Goal: Transaction & Acquisition: Purchase product/service

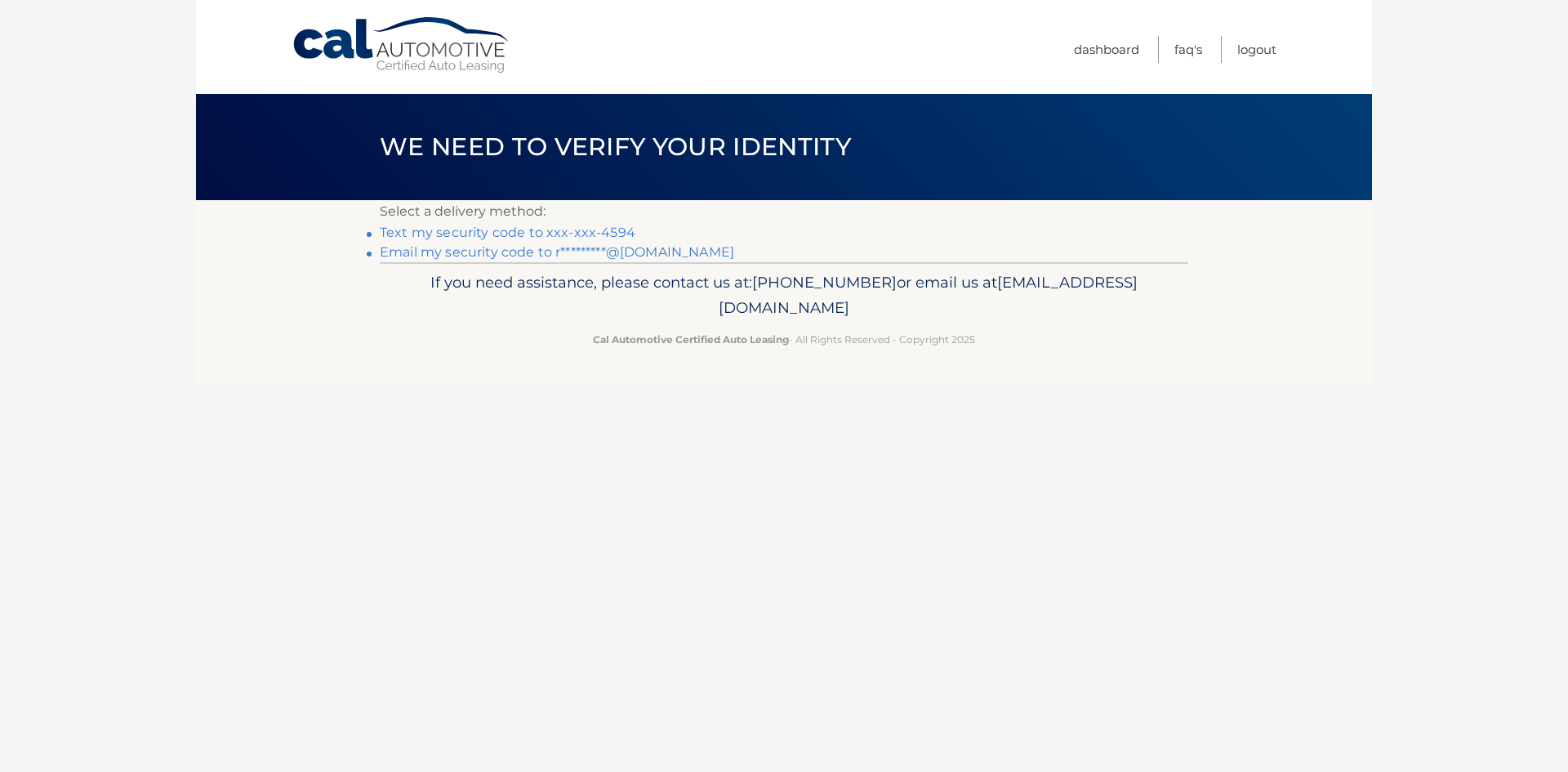
click at [578, 232] on link "Text my security code to xxx-xxx-4594" at bounding box center [507, 233] width 256 height 16
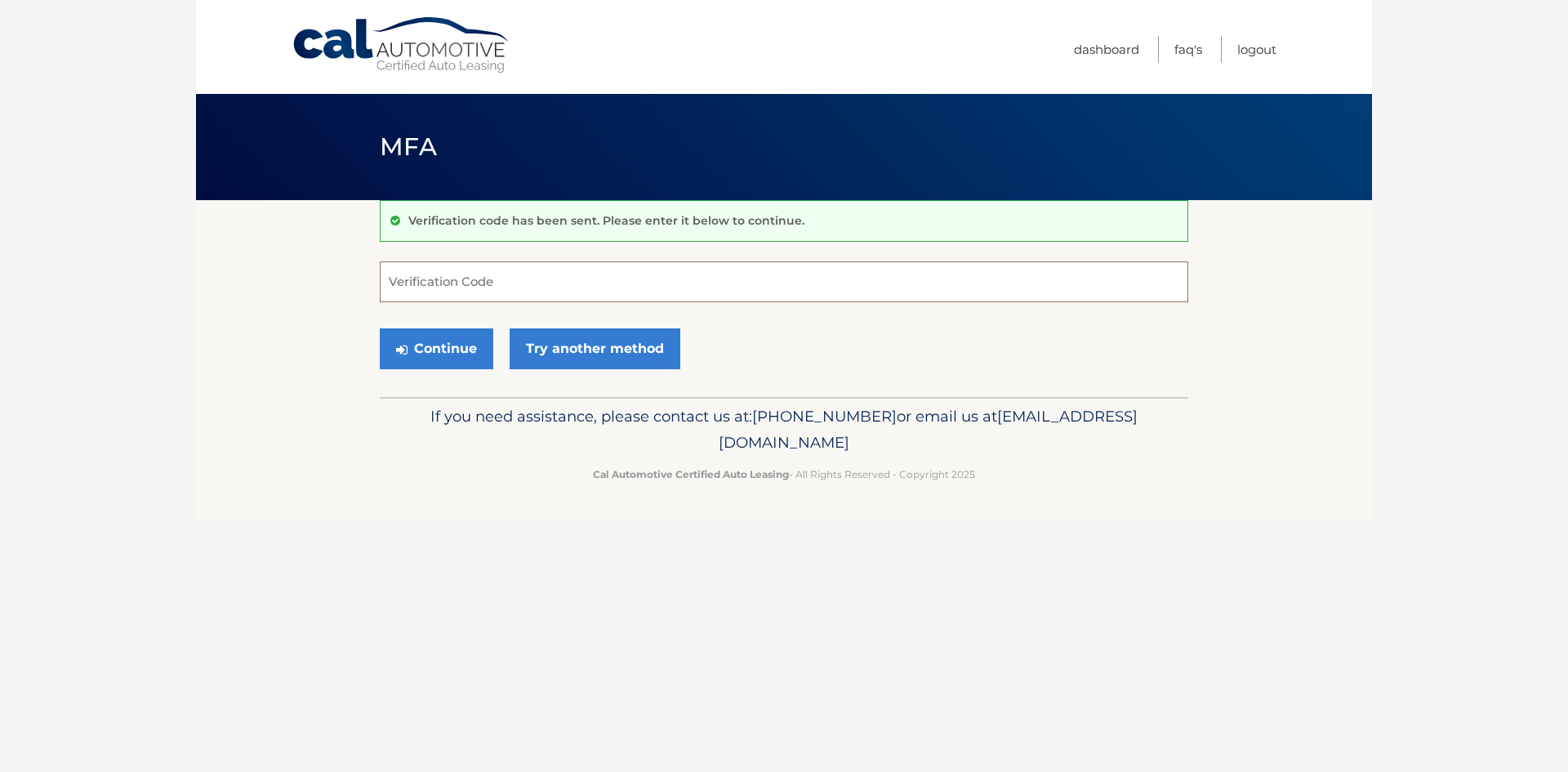
click at [702, 272] on input "Verification Code" at bounding box center [784, 281] width 809 height 40
click at [701, 272] on input "Verification Code" at bounding box center [784, 281] width 809 height 40
type input "060533"
click at [380, 329] on button "Continue" at bounding box center [436, 349] width 113 height 40
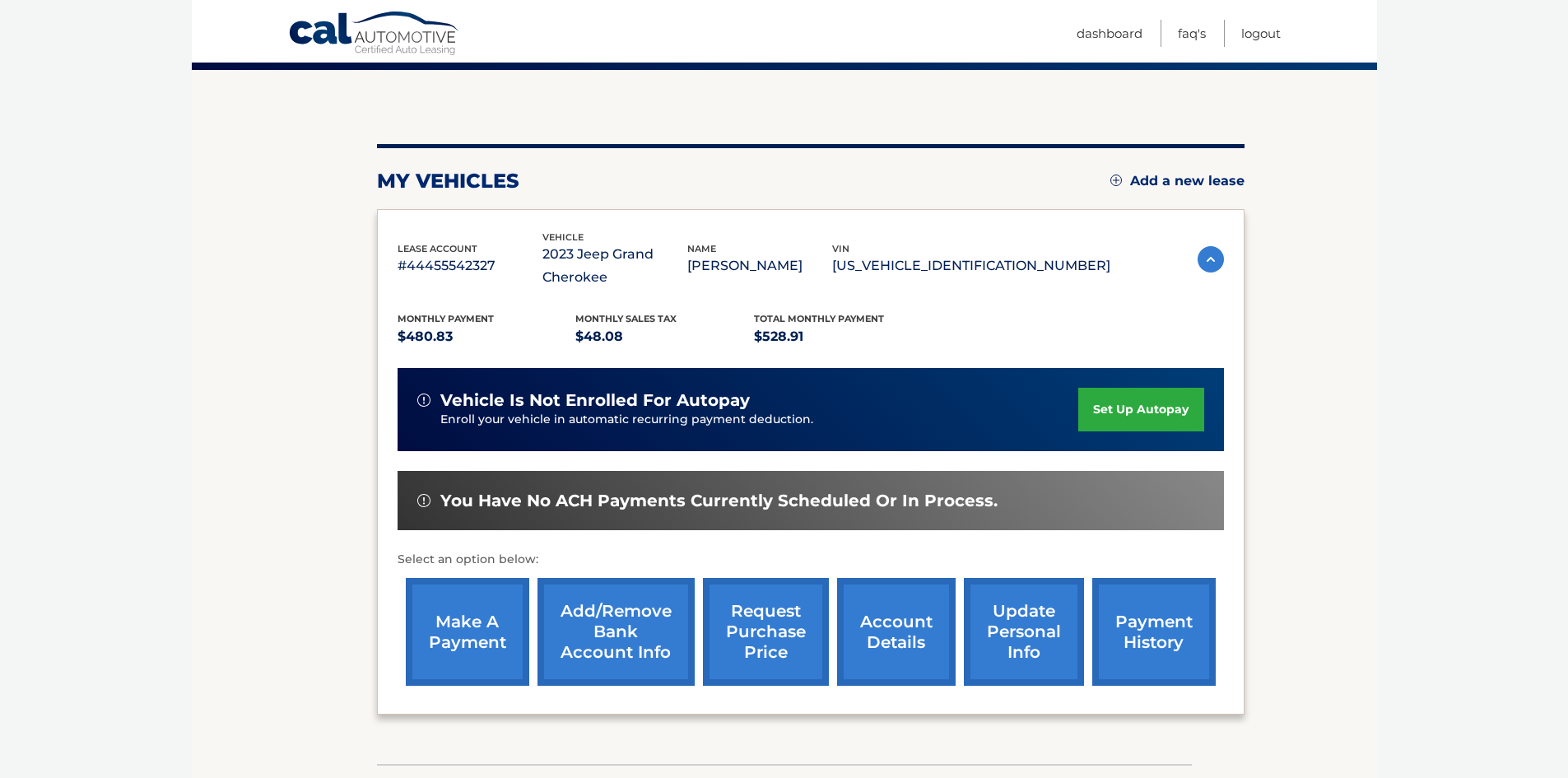
scroll to position [243, 0]
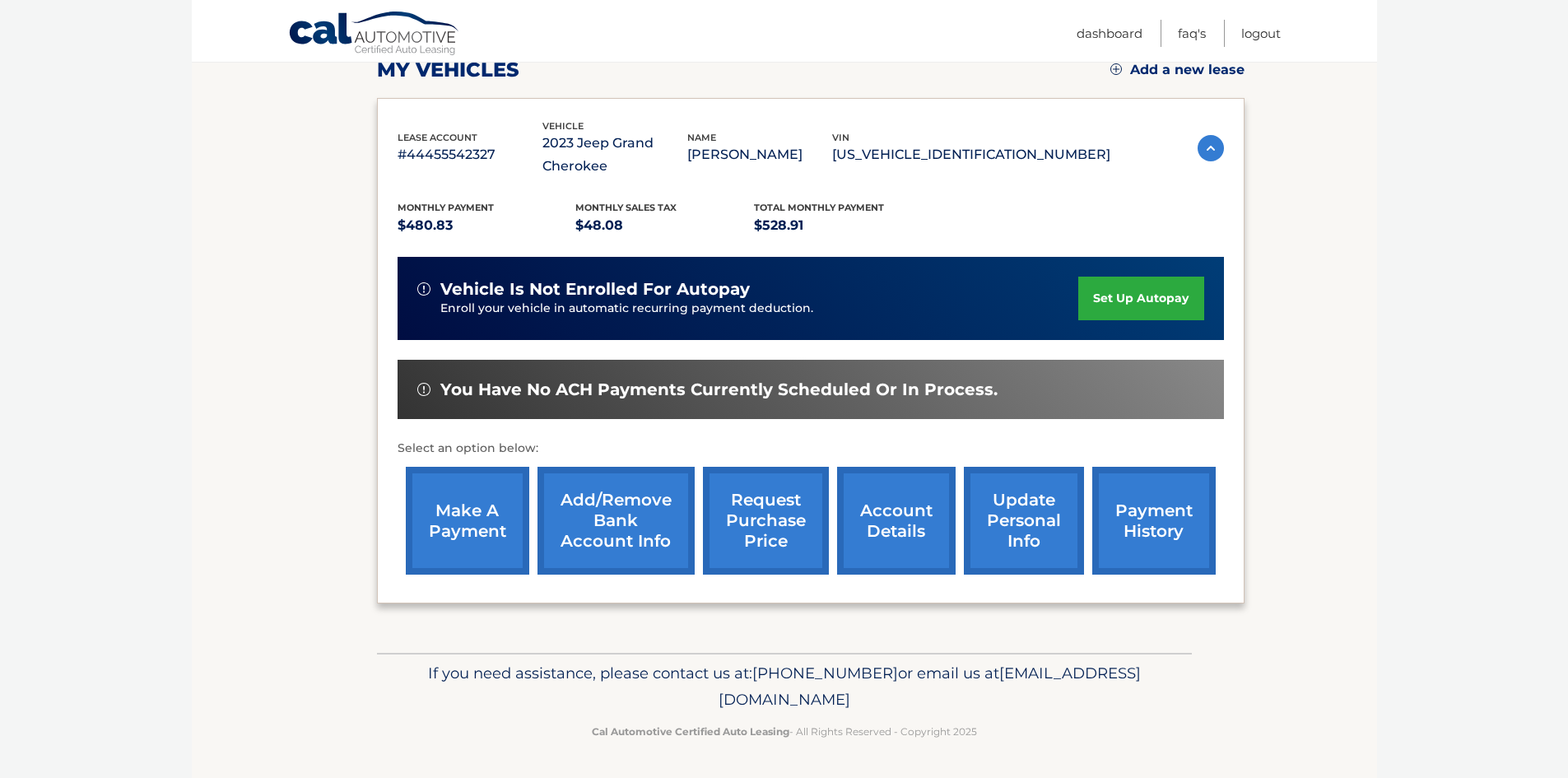
click at [229, 311] on section "my vehicles Add a new lease lease account #44455542327 vehicle 2023 Jeep Grand …" at bounding box center [785, 306] width 1185 height 694
click at [469, 515] on link "make a payment" at bounding box center [467, 521] width 123 height 108
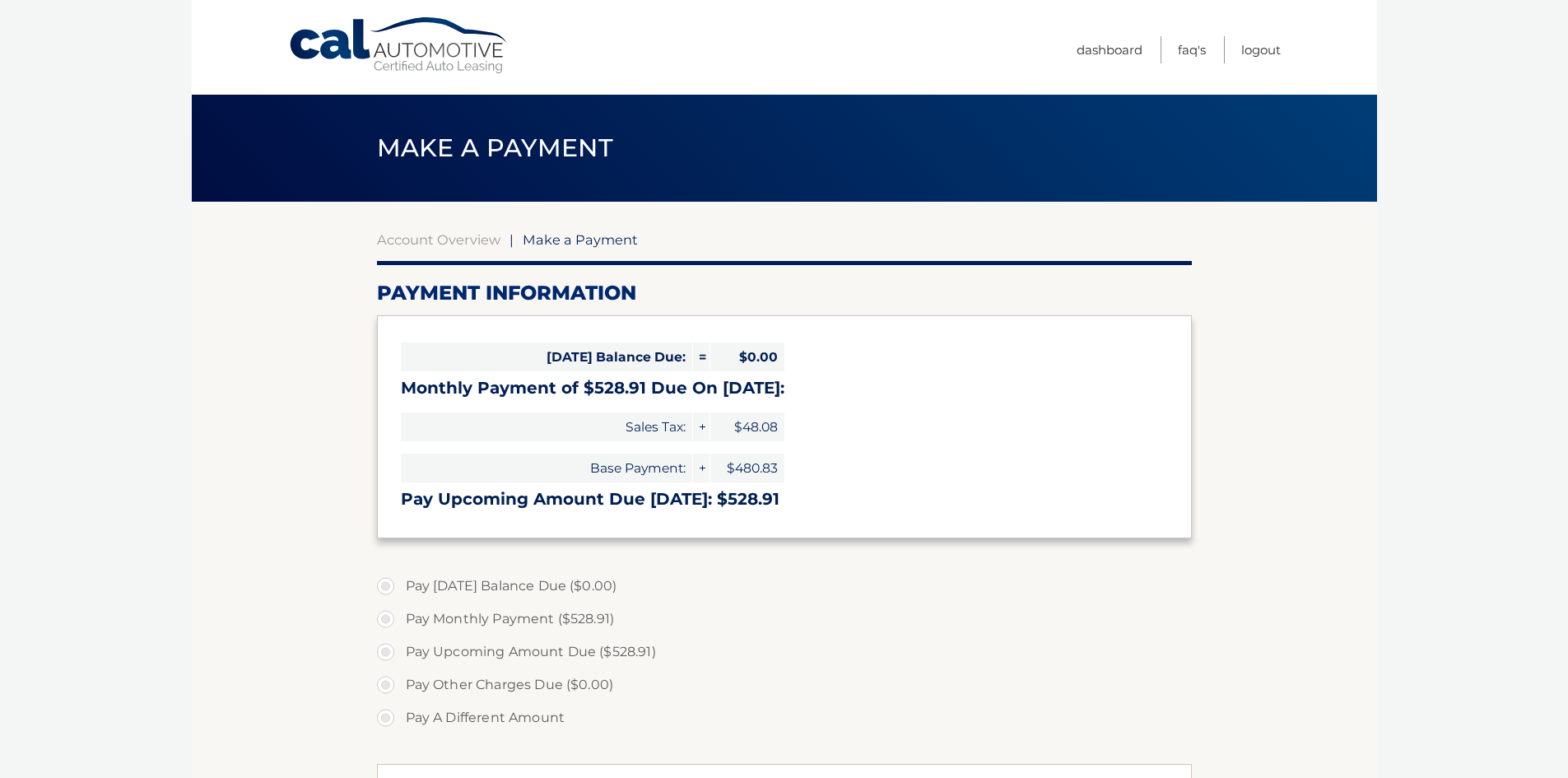
select select "YWVjMTczNzEtNjAzOS00Y2MyLWI1OTUtYTdmNDQ3Mjc2MGRj"
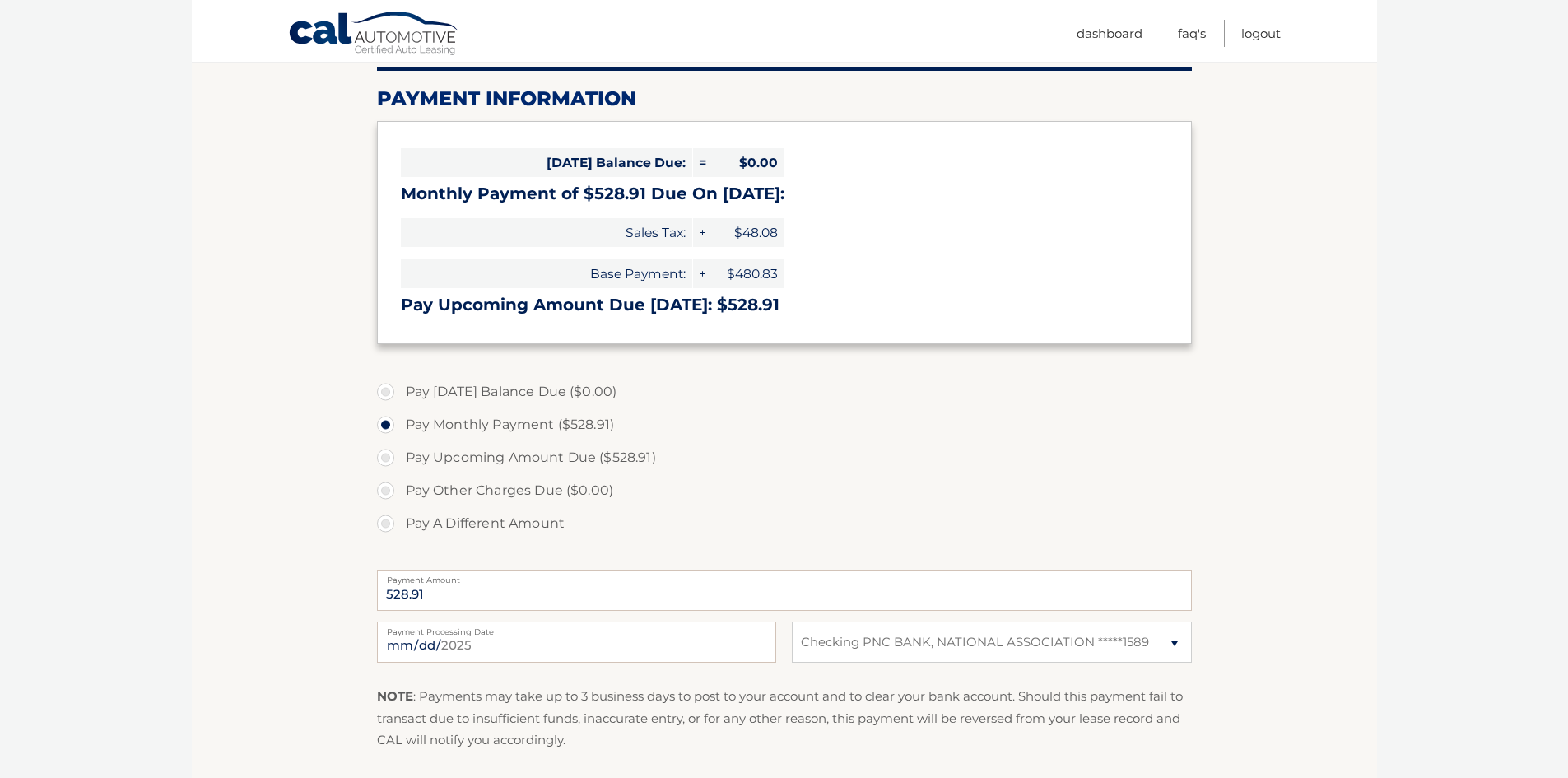
scroll to position [330, 0]
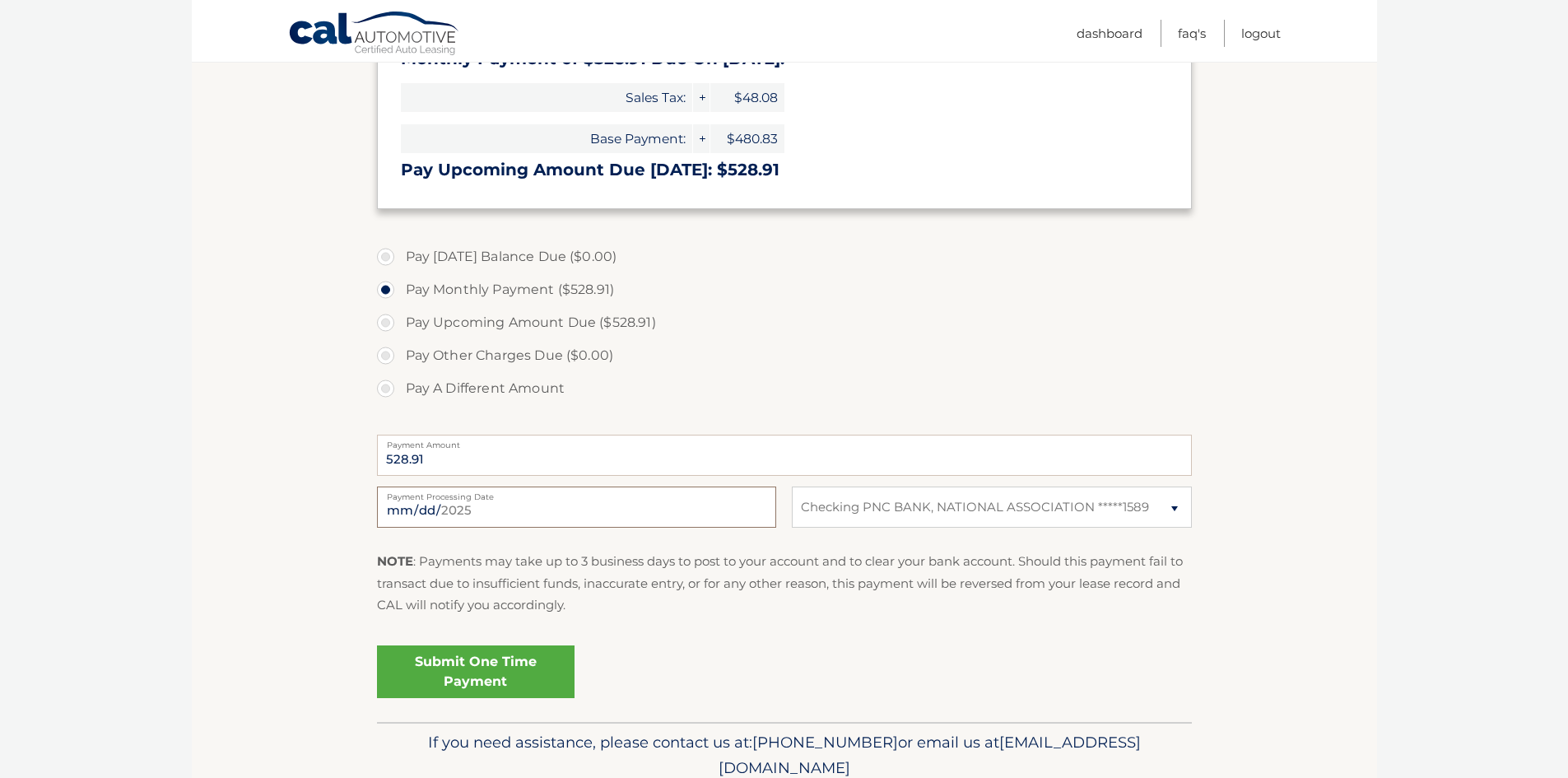
click at [691, 507] on input "2025-09-15" at bounding box center [577, 507] width 400 height 41
click at [285, 409] on section "Account Overview | Make a Payment Payment Information Today's Balance Due: = $0…" at bounding box center [785, 297] width 1185 height 850
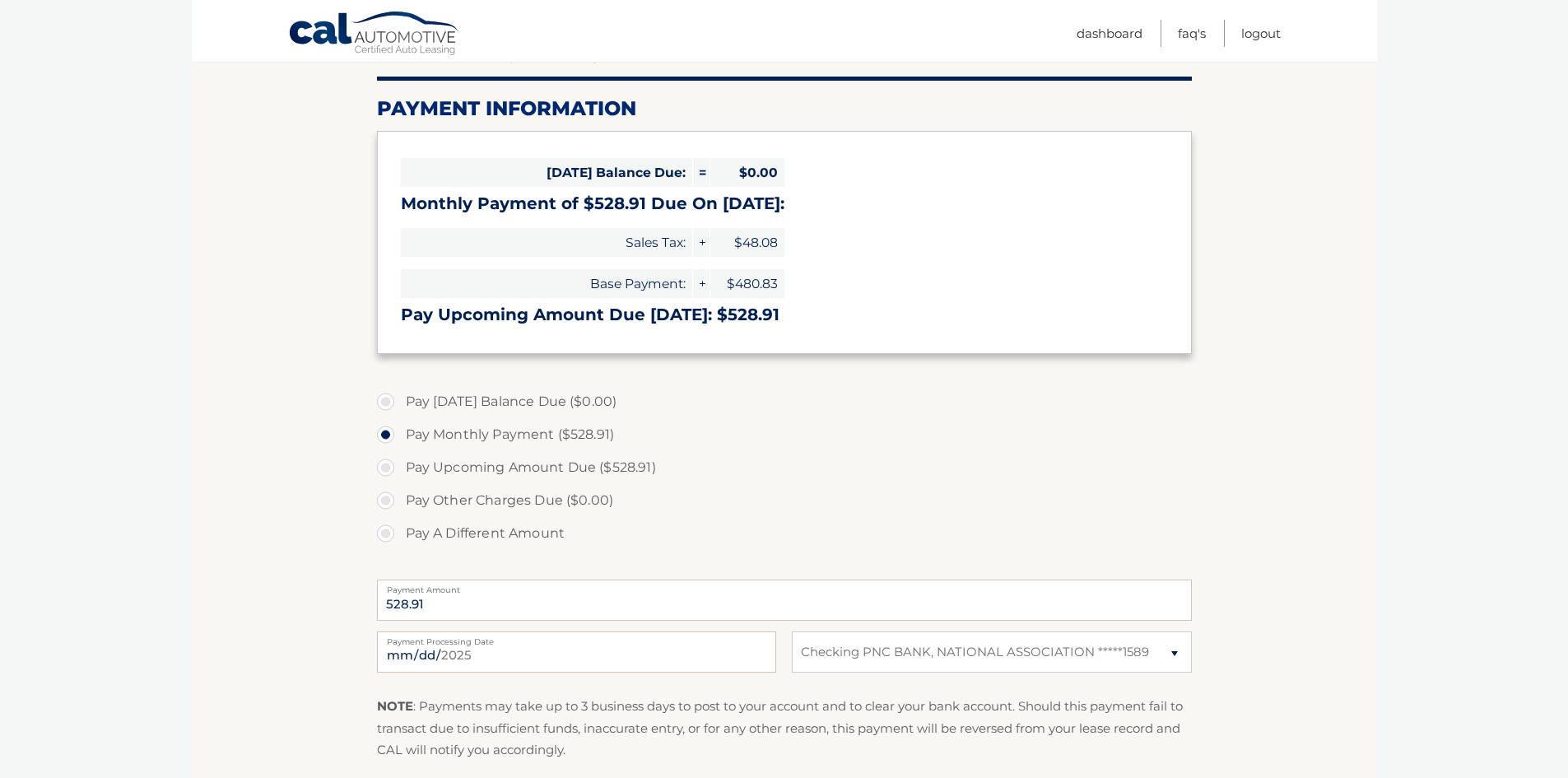
scroll to position [0, 0]
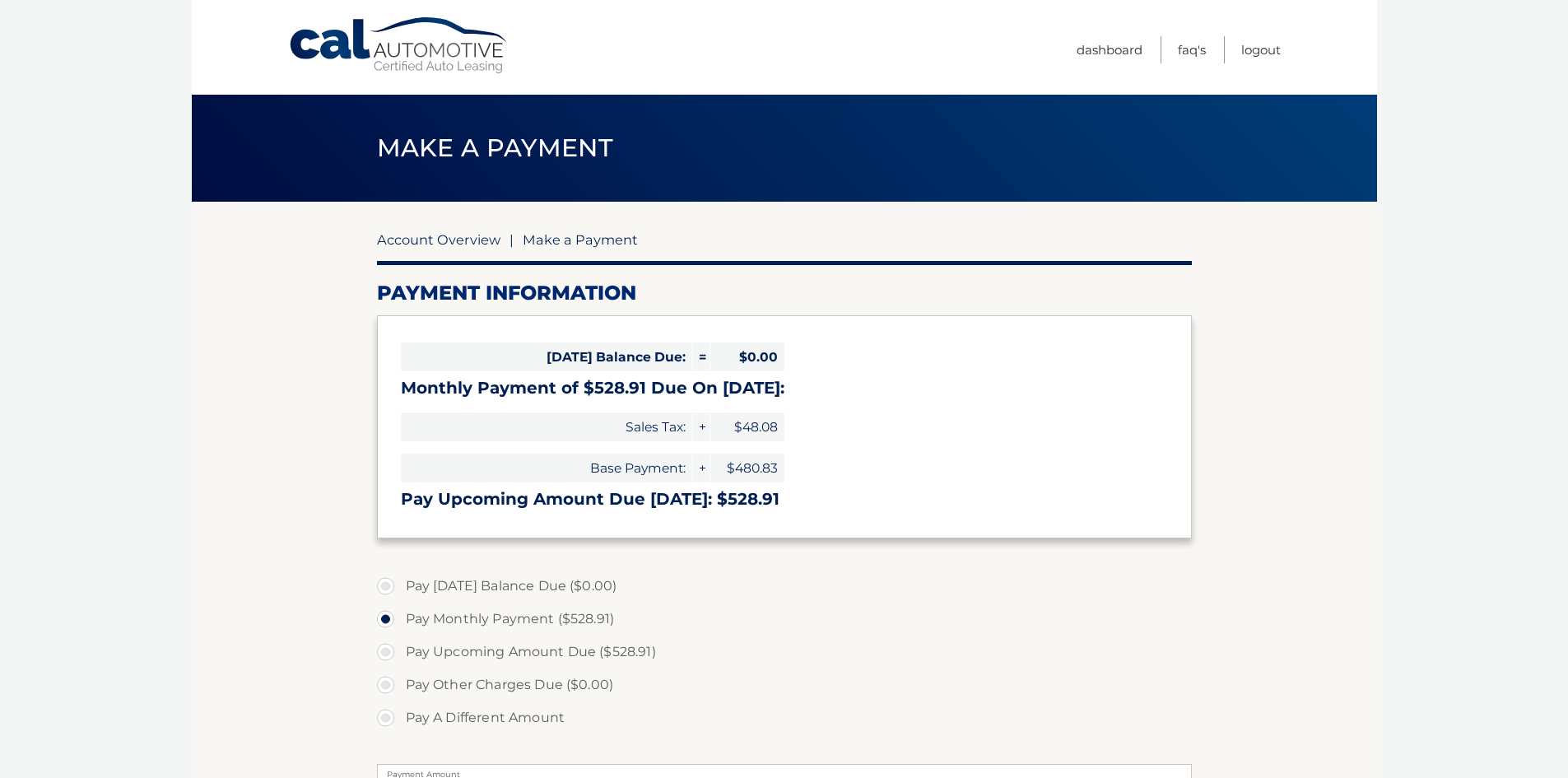
click at [473, 239] on link "Account Overview" at bounding box center [439, 239] width 123 height 17
